Goal: Check status: Check status

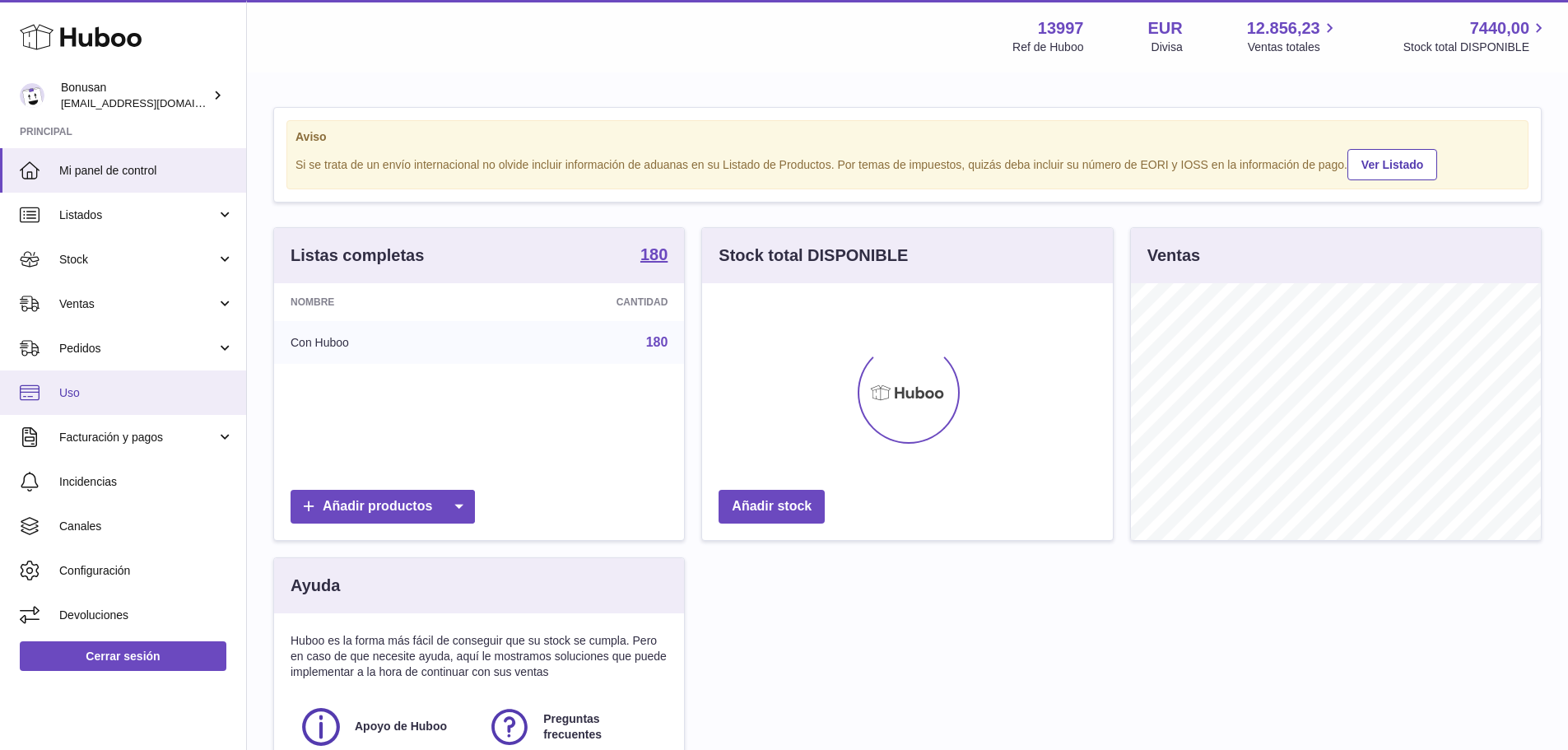
scroll to position [257, 411]
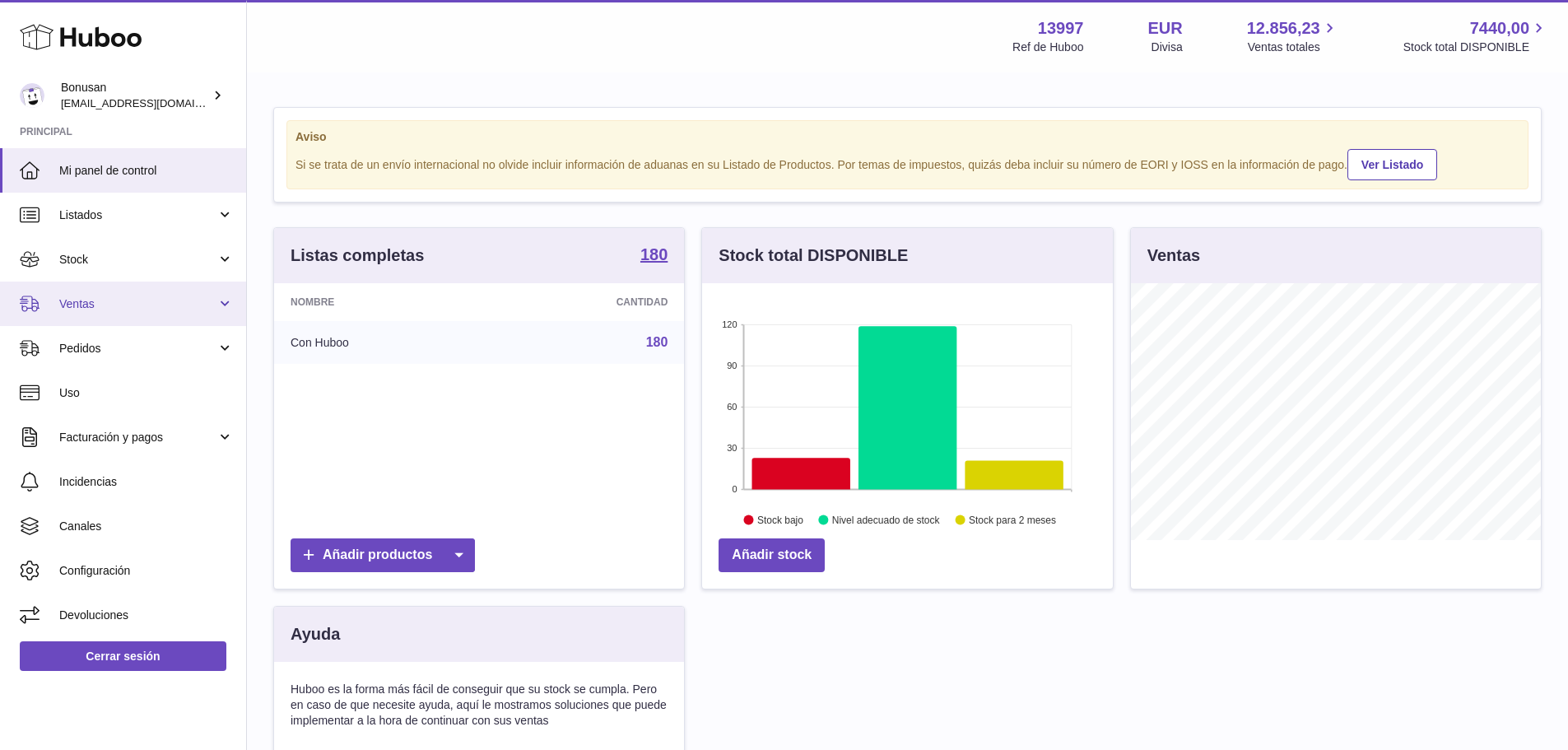
click at [72, 302] on span "Ventas" at bounding box center [137, 304] width 157 height 15
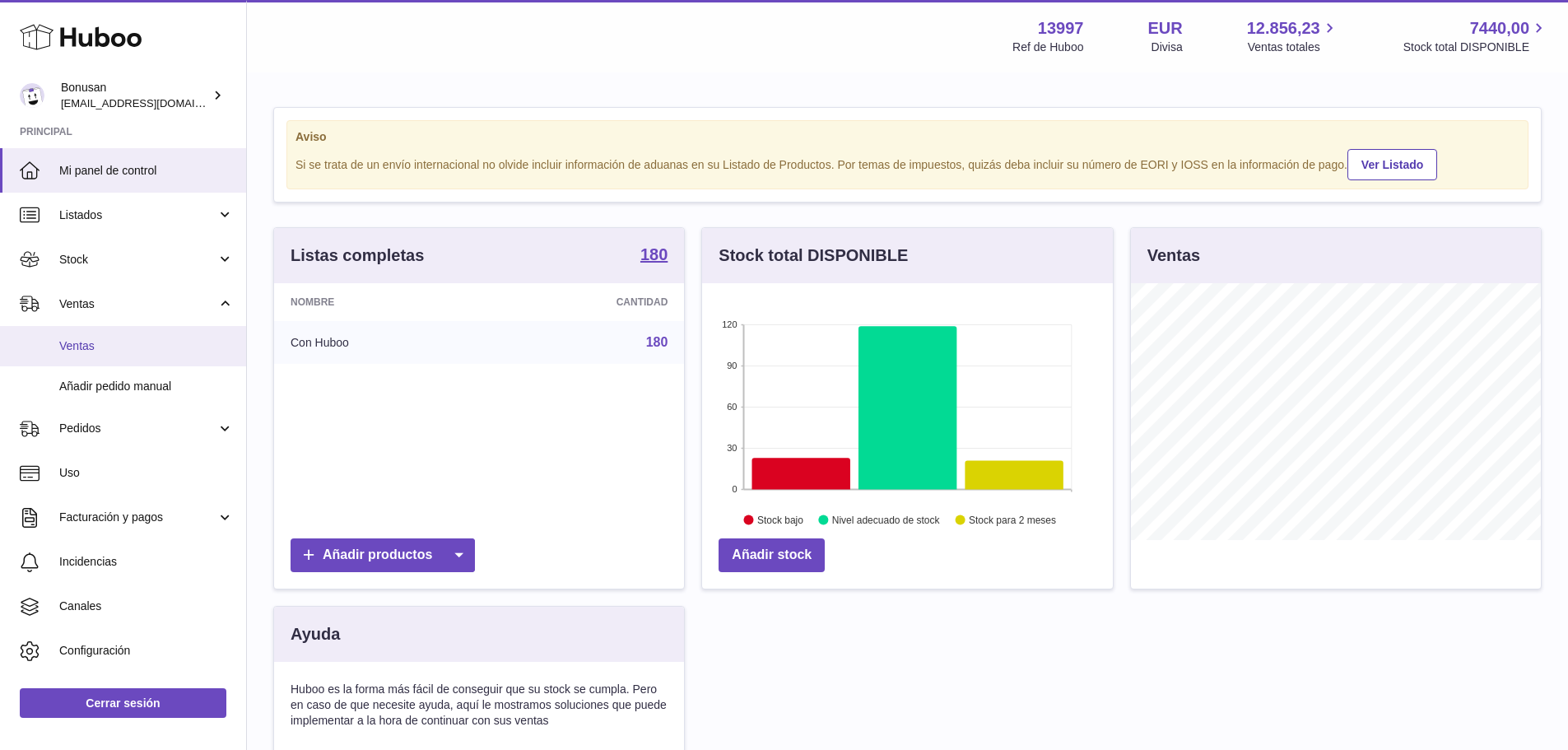
click at [81, 347] on span "Ventas" at bounding box center [146, 346] width 175 height 15
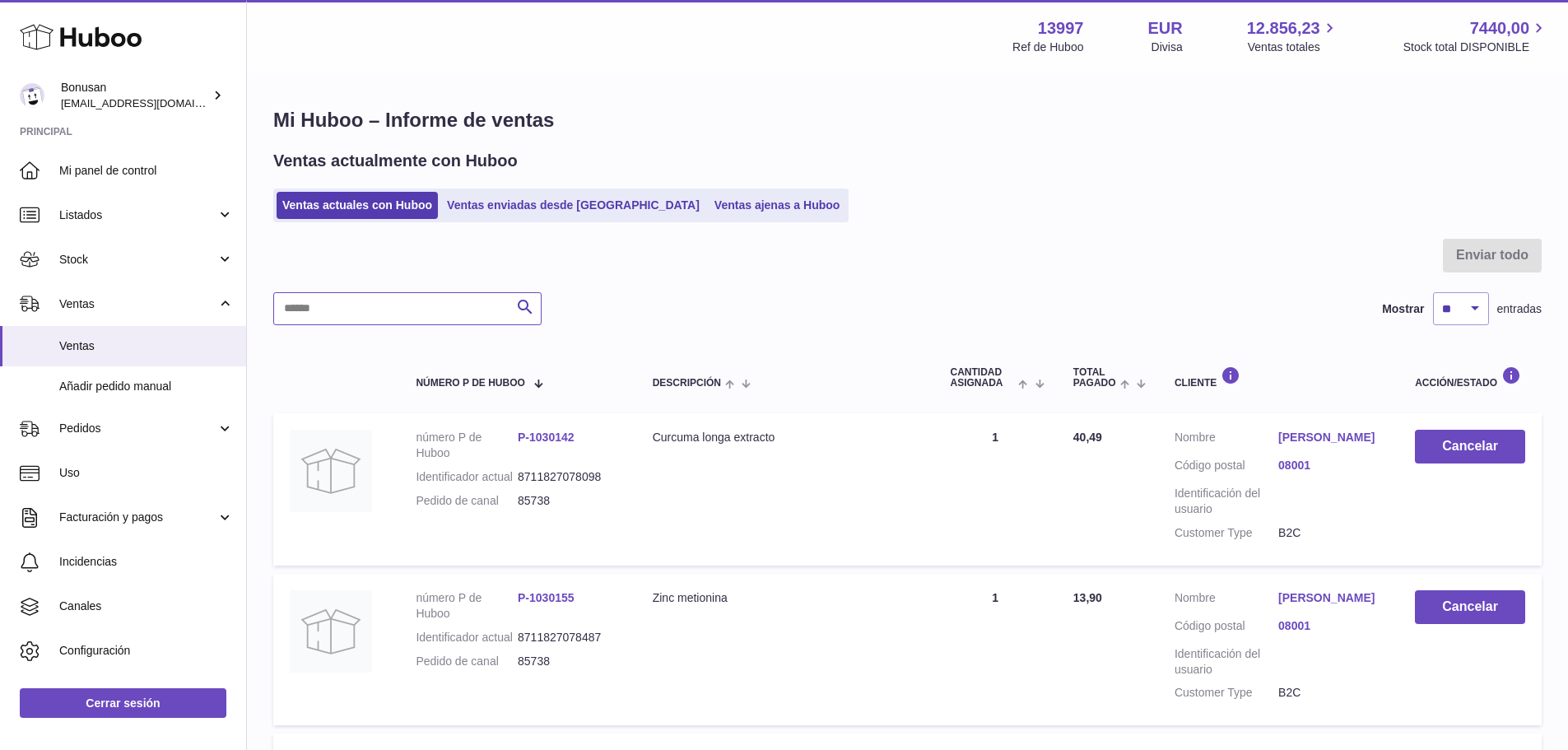
click at [357, 305] on input "text" at bounding box center [406, 308] width 268 height 33
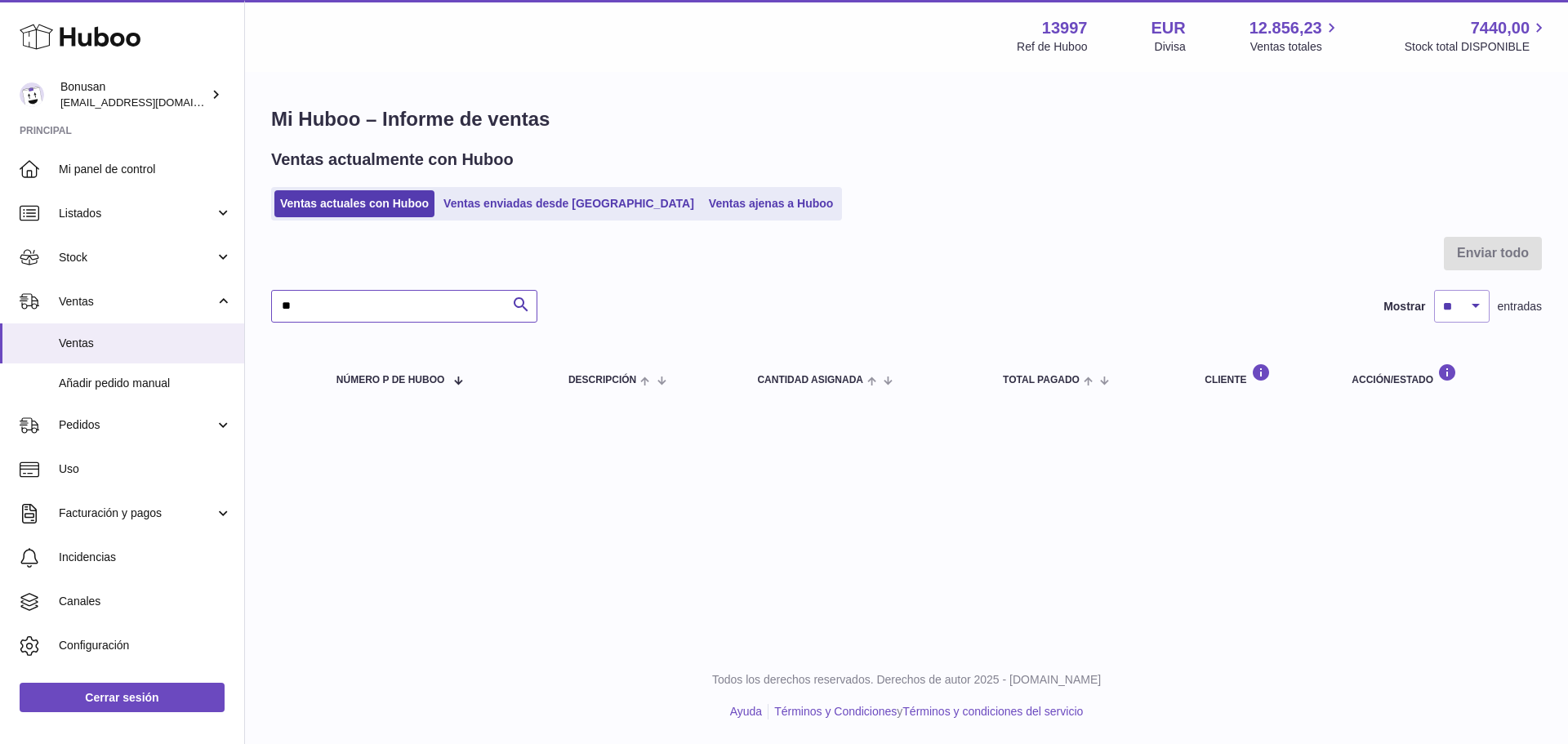
type input "*"
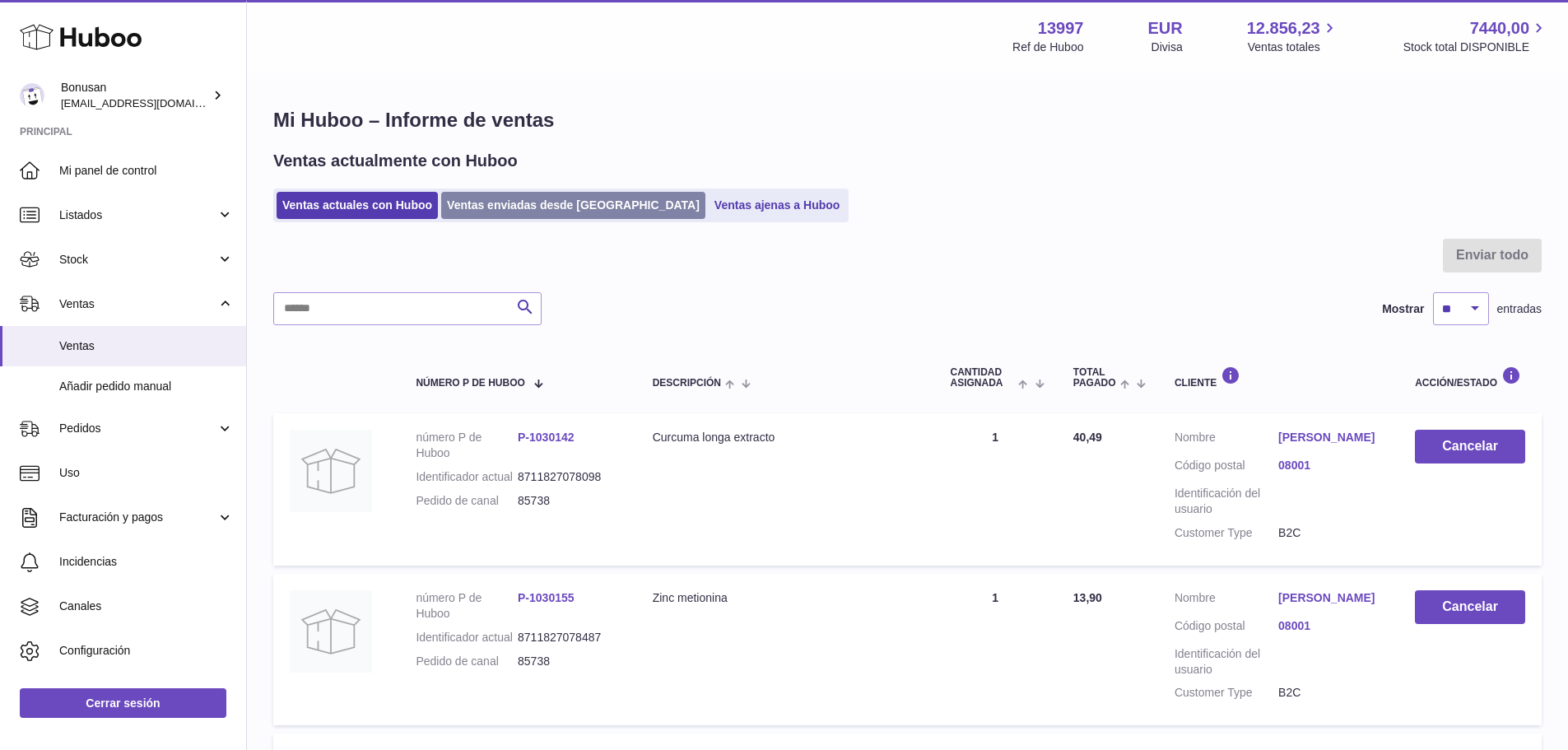
click at [507, 203] on link "Ventas enviadas desde Huboo" at bounding box center [572, 205] width 264 height 27
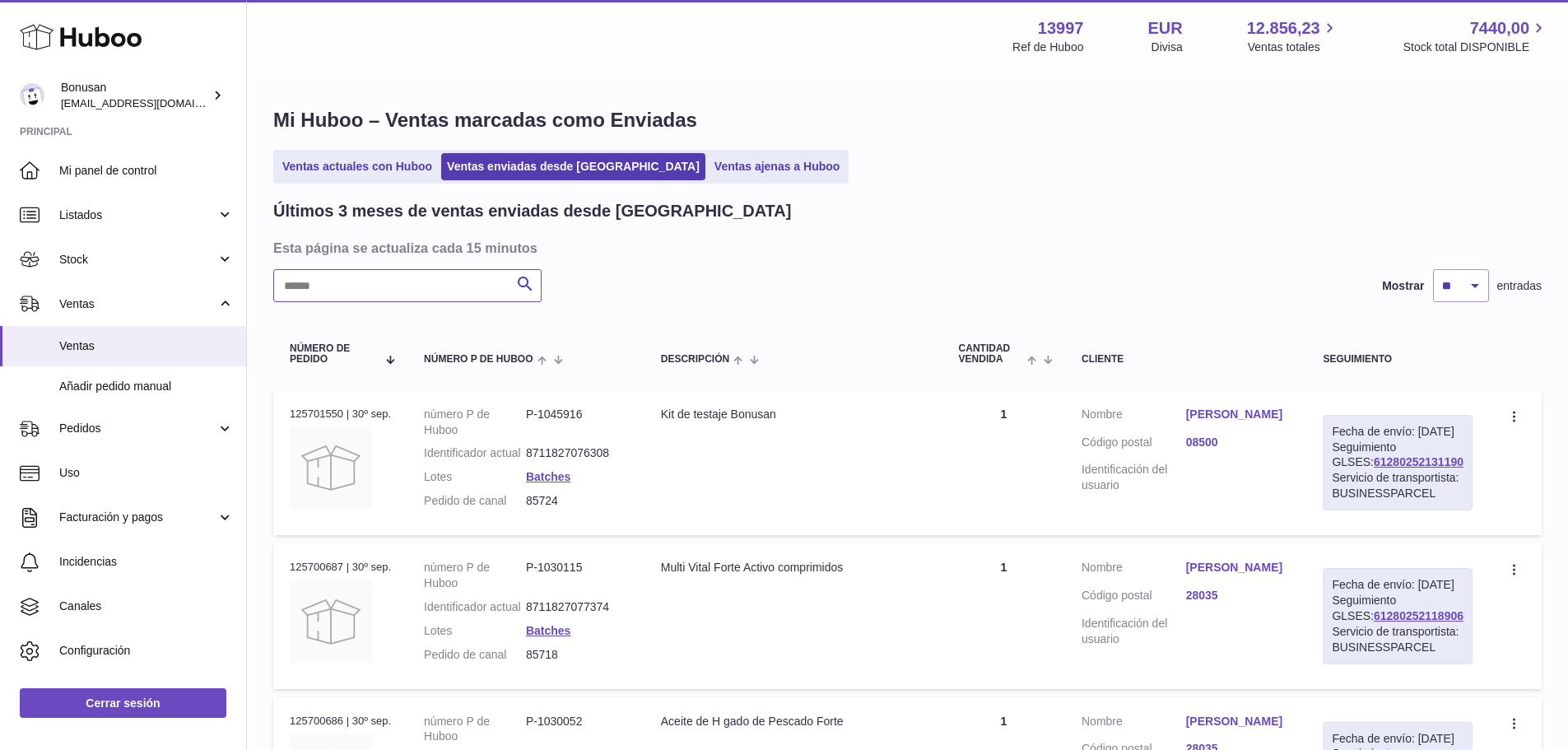
click at [344, 281] on input "text" at bounding box center [406, 285] width 268 height 33
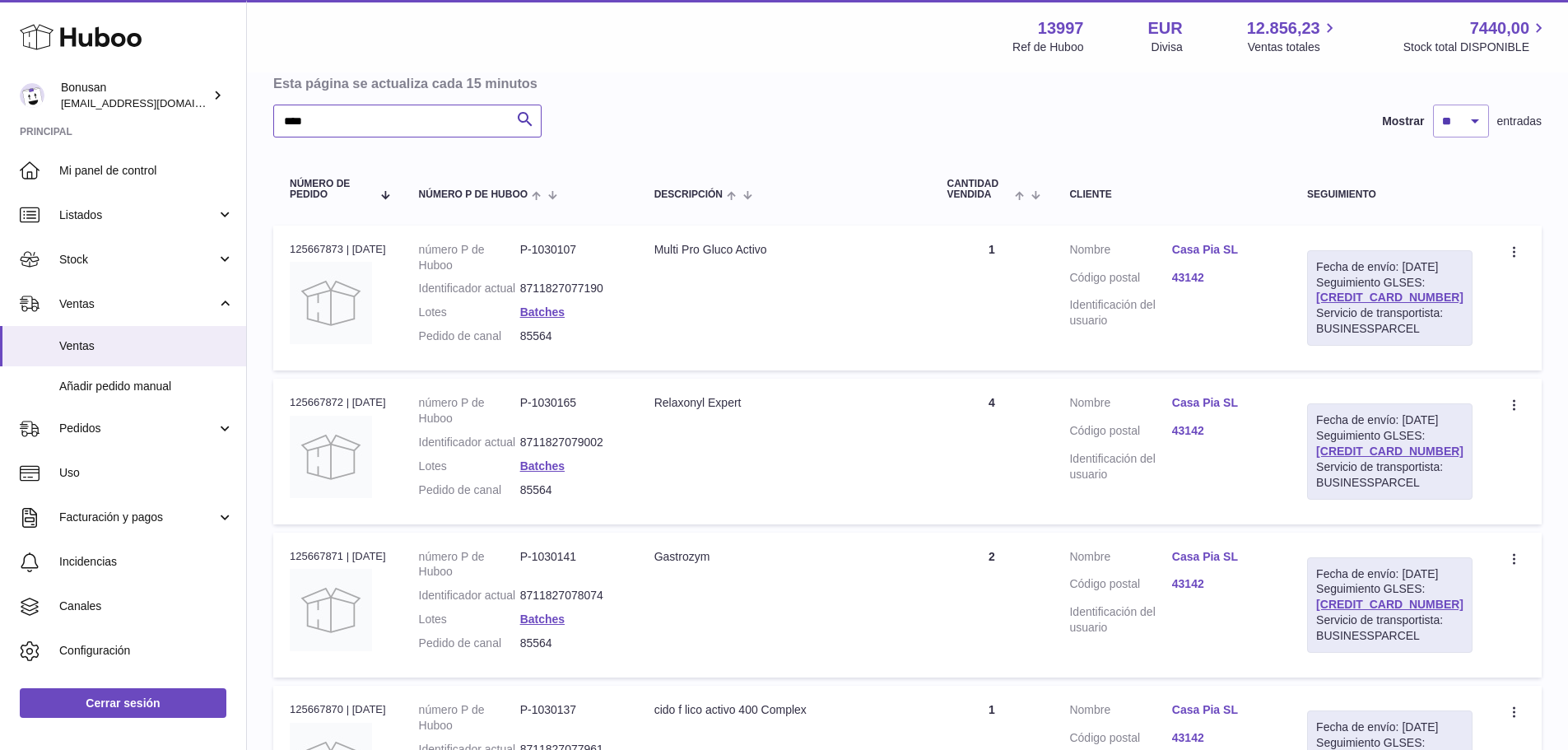
scroll to position [247, 0]
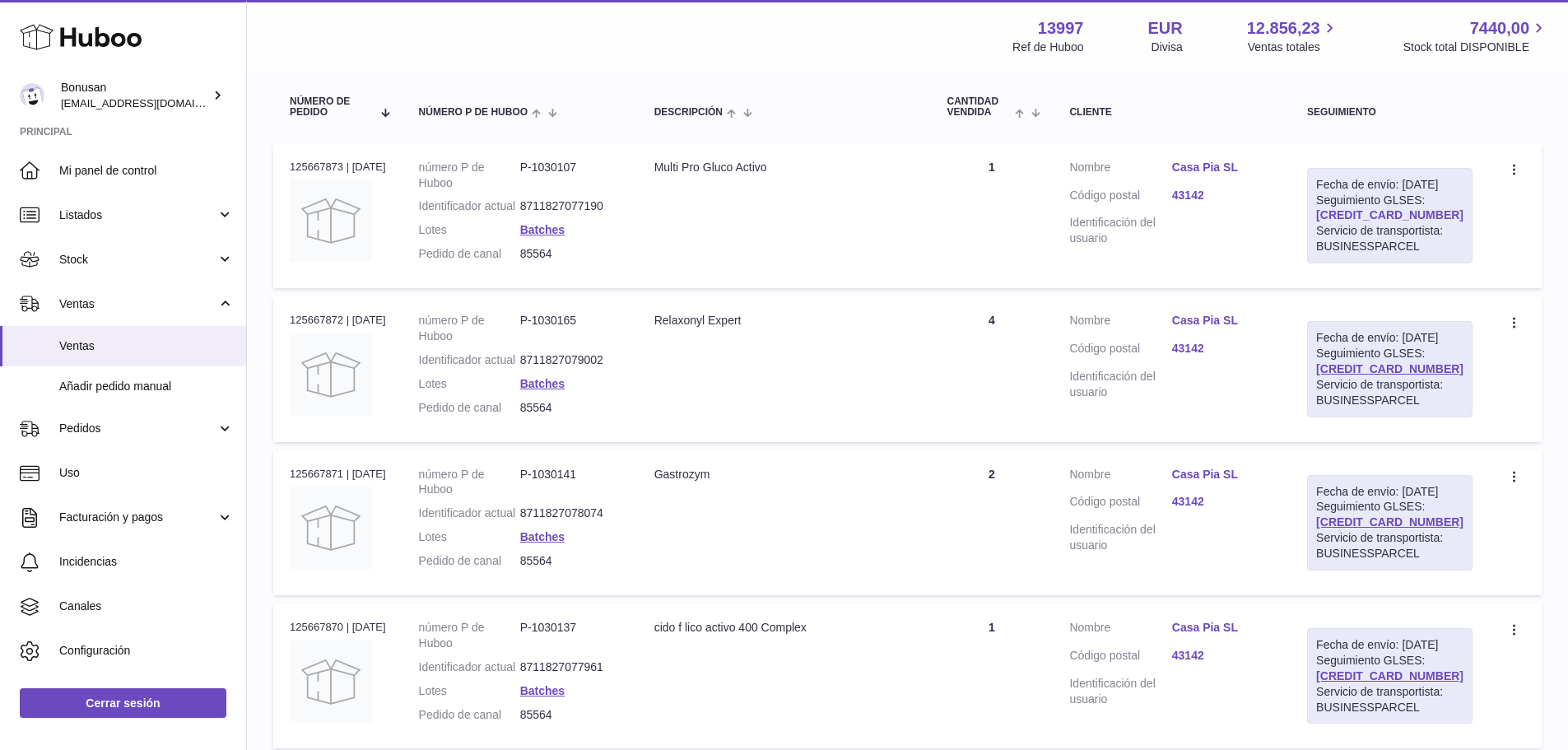
type input "****"
click at [1402, 221] on link "61280252130715" at bounding box center [1390, 215] width 147 height 13
click at [221, 260] on link "Stock" at bounding box center [123, 259] width 246 height 45
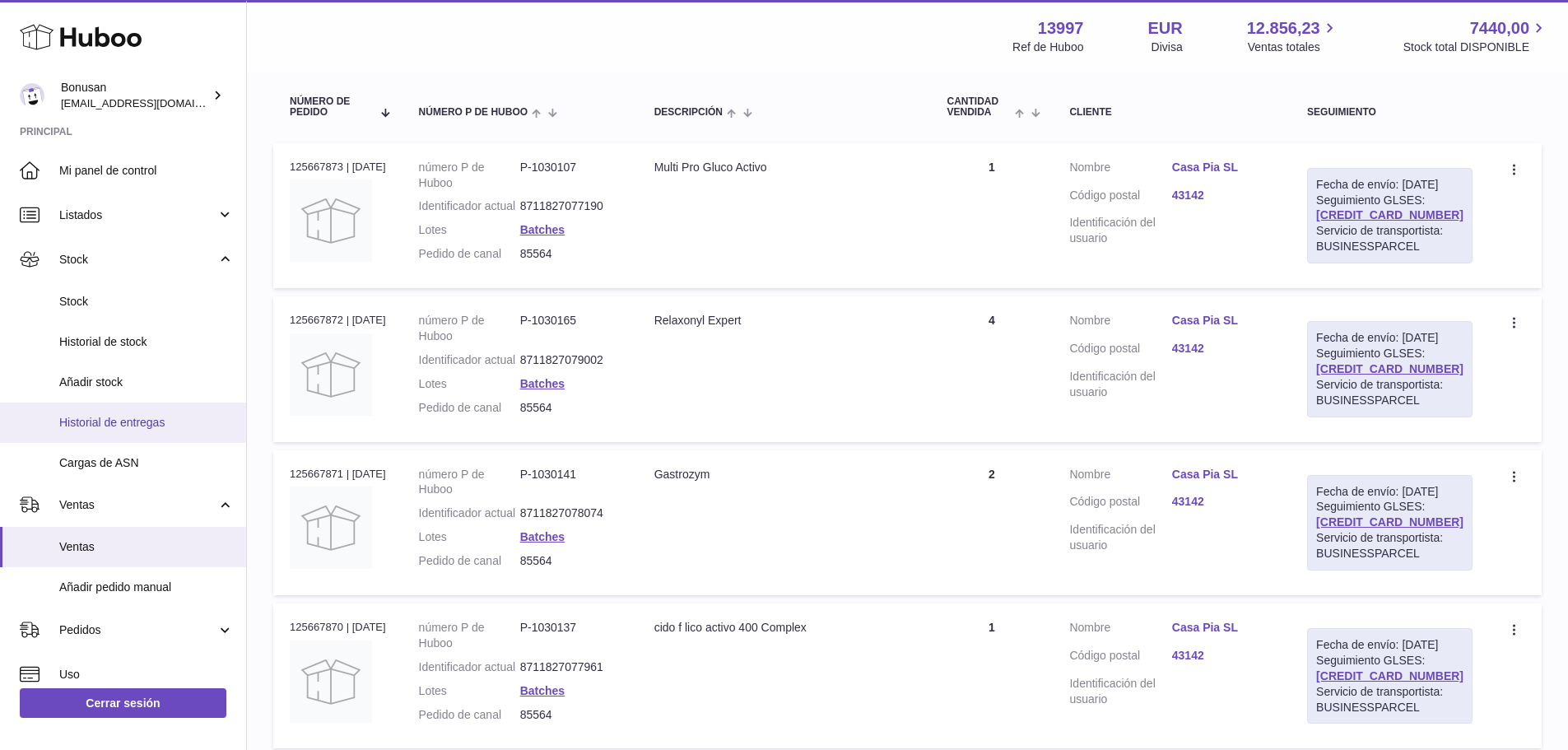
click at [155, 419] on span "Historial de entregas" at bounding box center [146, 423] width 175 height 15
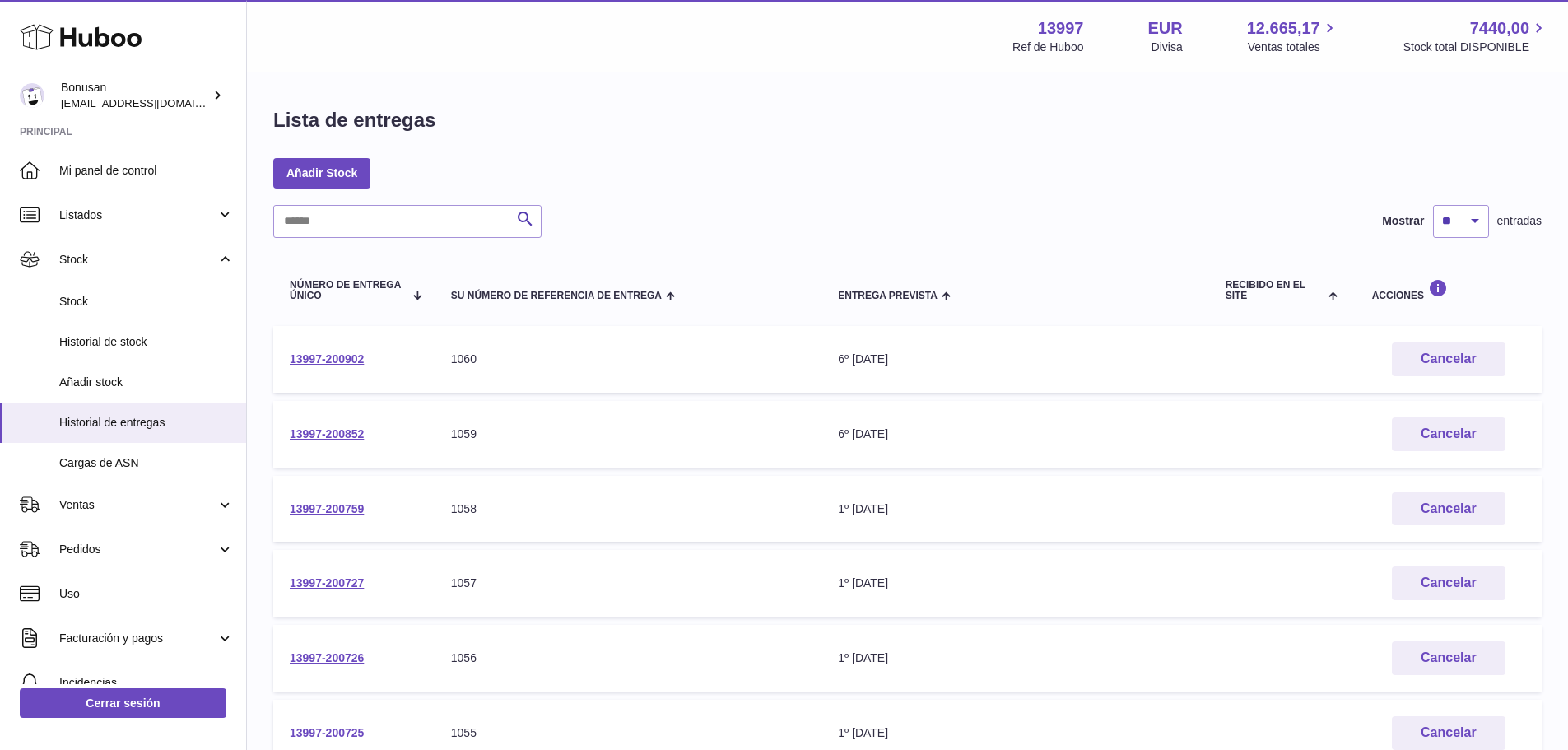
scroll to position [247, 0]
